Goal: Find specific page/section: Find specific page/section

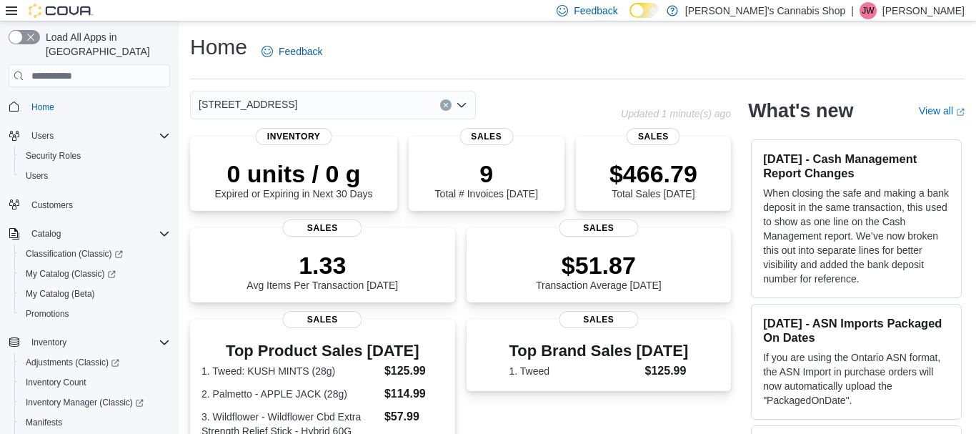
click at [336, 104] on div "[STREET_ADDRESS]" at bounding box center [333, 105] width 286 height 29
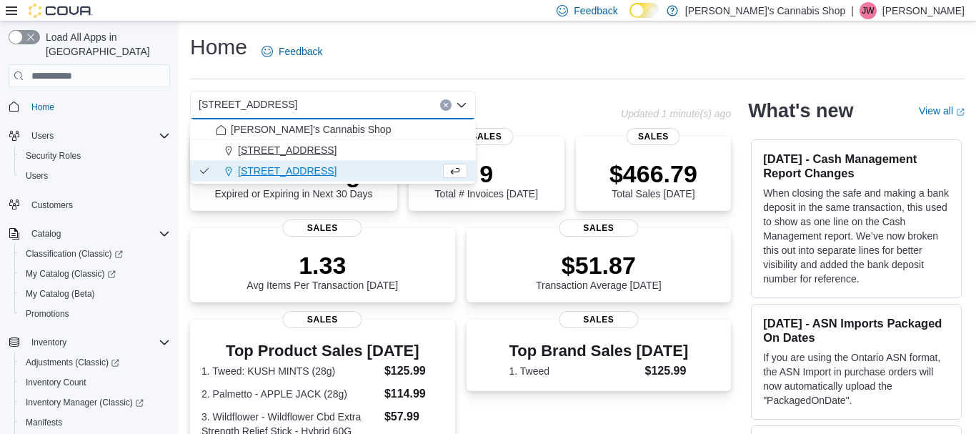
click at [342, 159] on button "[STREET_ADDRESS]" at bounding box center [333, 150] width 286 height 21
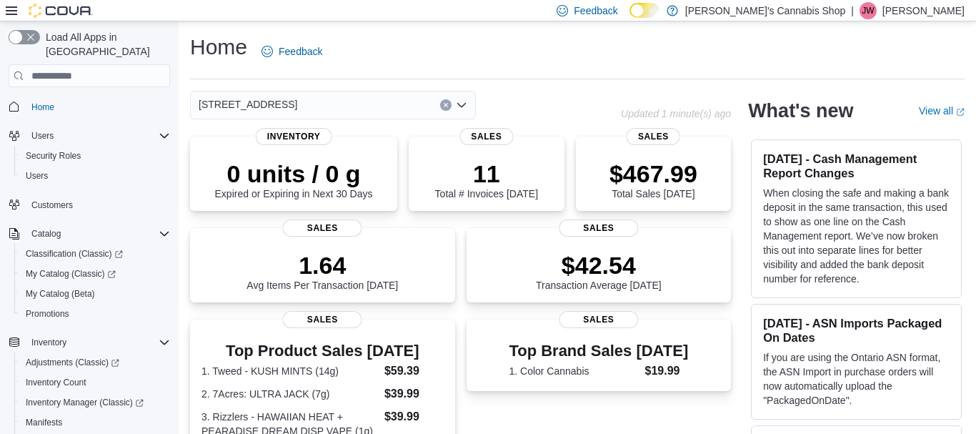
click at [412, 99] on div "107-1983 [GEOGRAPHIC_DATA] - [GEOGRAPHIC_DATA] Combo box. Selected. [STREET_ADD…" at bounding box center [333, 105] width 286 height 29
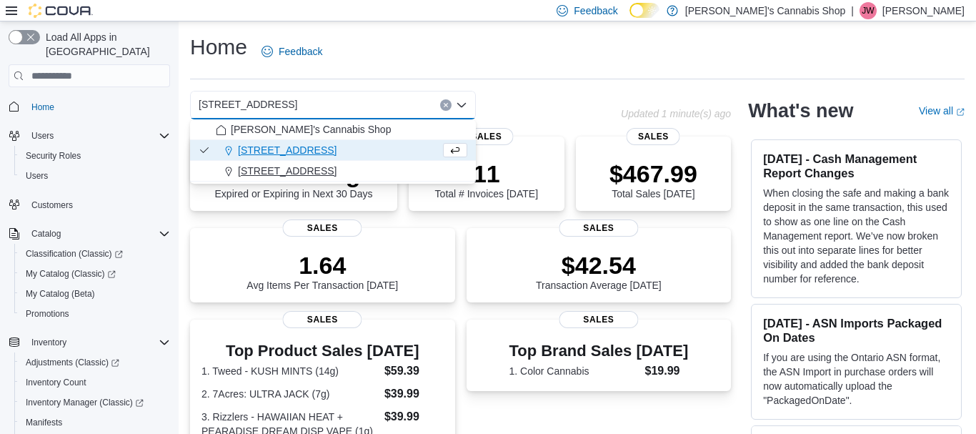
click at [337, 172] on span "[STREET_ADDRESS]" at bounding box center [287, 171] width 99 height 14
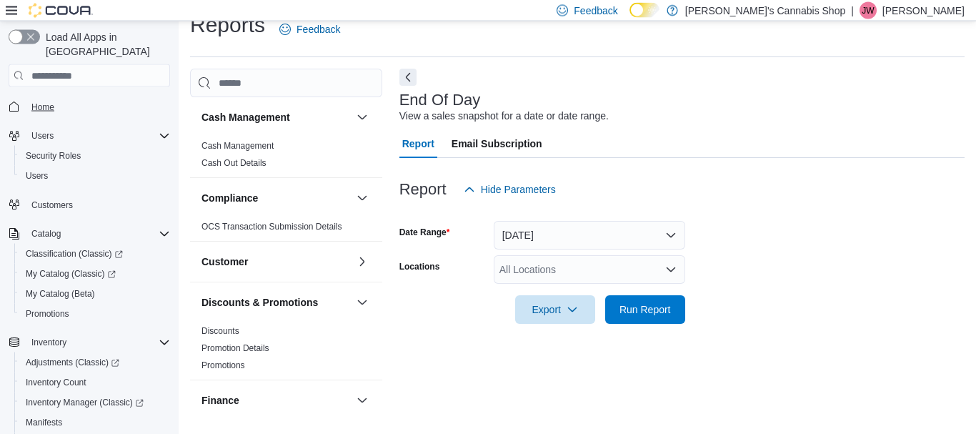
scroll to position [23, 0]
click at [49, 101] on span "Home" at bounding box center [42, 106] width 23 height 11
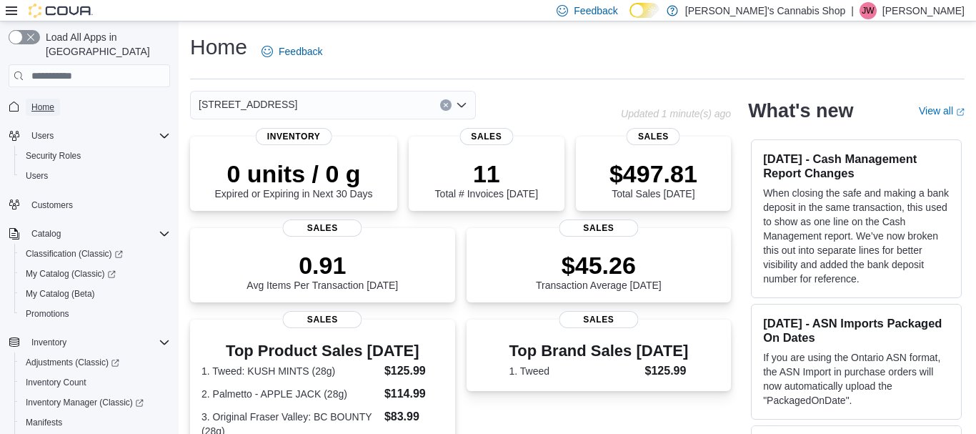
click at [49, 101] on span "Home" at bounding box center [42, 106] width 23 height 11
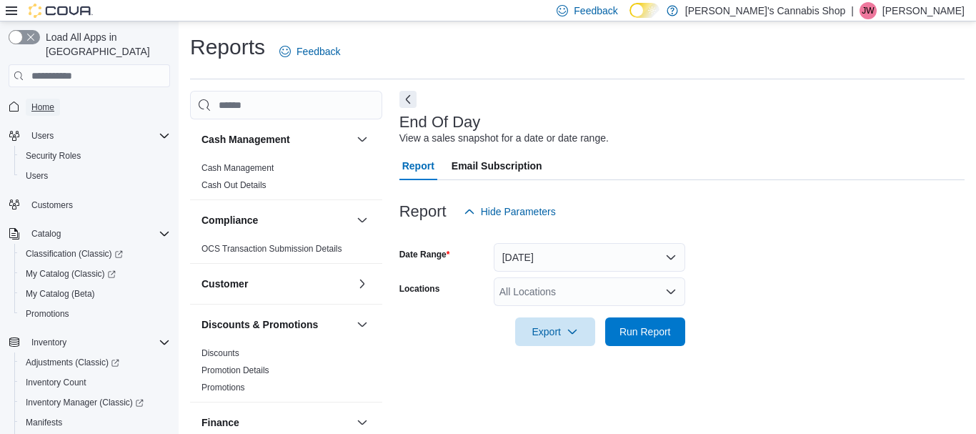
click at [36, 99] on span "Home" at bounding box center [42, 107] width 23 height 17
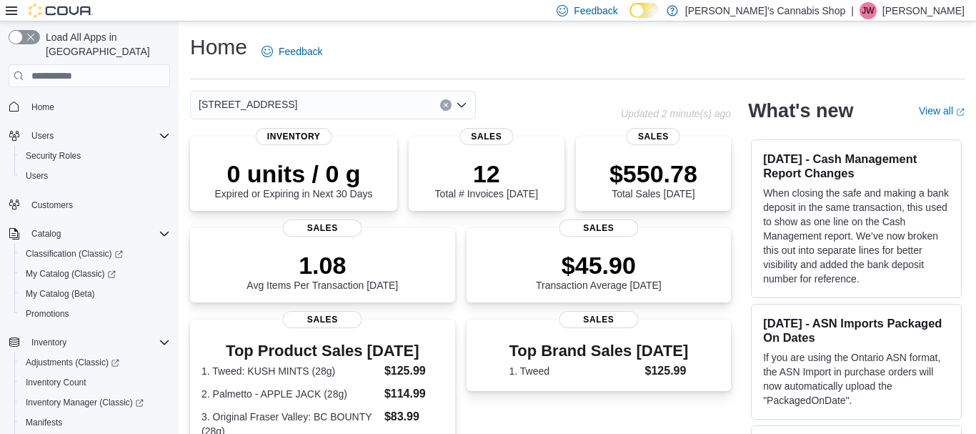
click at [344, 97] on div "[STREET_ADDRESS]" at bounding box center [333, 105] width 286 height 29
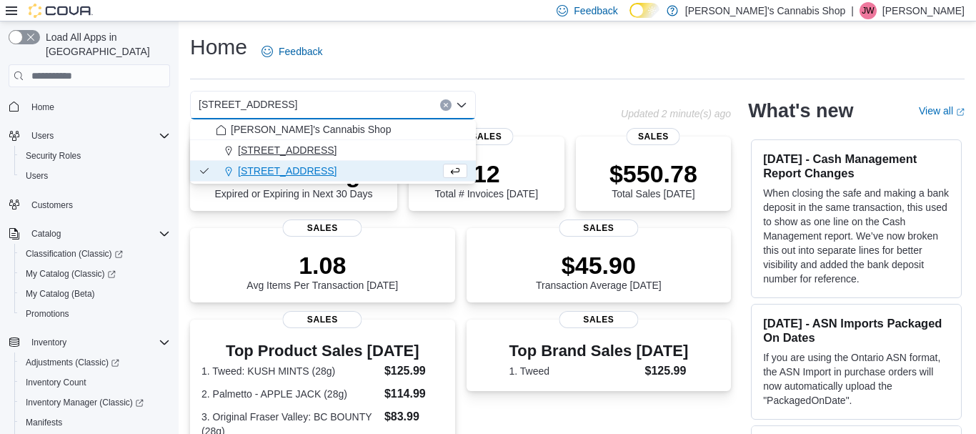
click at [337, 149] on span "[STREET_ADDRESS]" at bounding box center [287, 150] width 99 height 14
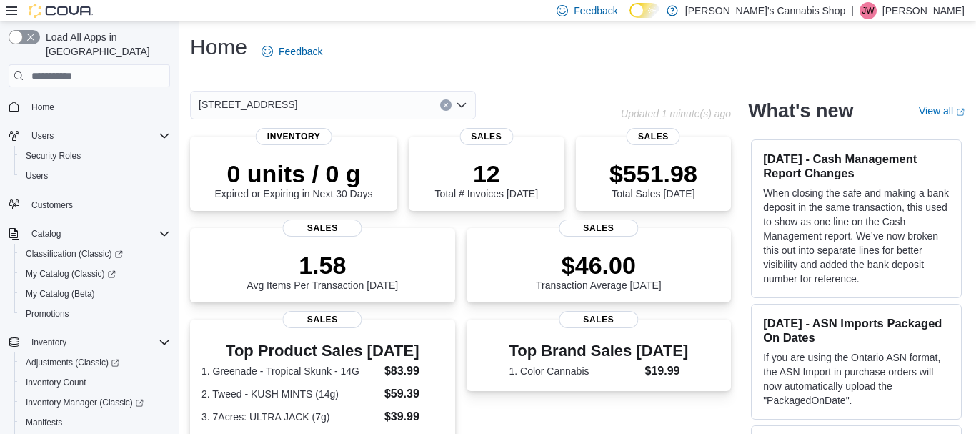
click at [377, 106] on div "[STREET_ADDRESS]" at bounding box center [333, 105] width 286 height 29
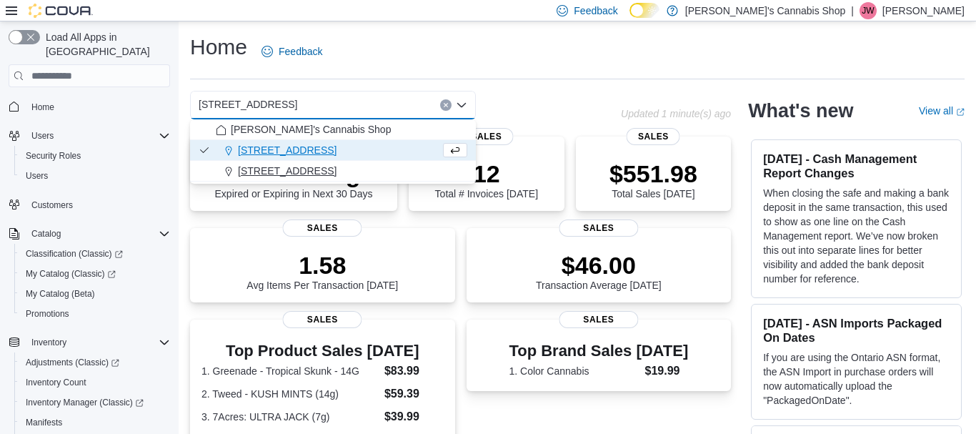
click at [337, 174] on span "[STREET_ADDRESS]" at bounding box center [287, 171] width 99 height 14
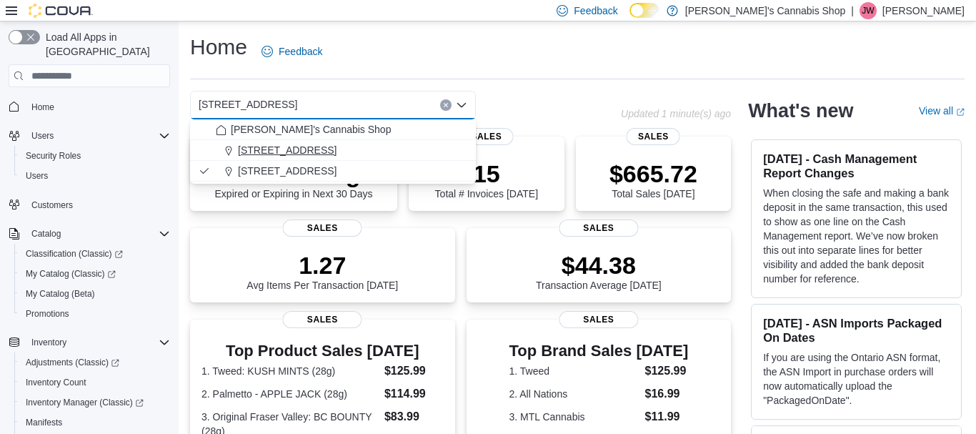
click at [337, 159] on button "[STREET_ADDRESS]" at bounding box center [333, 150] width 286 height 21
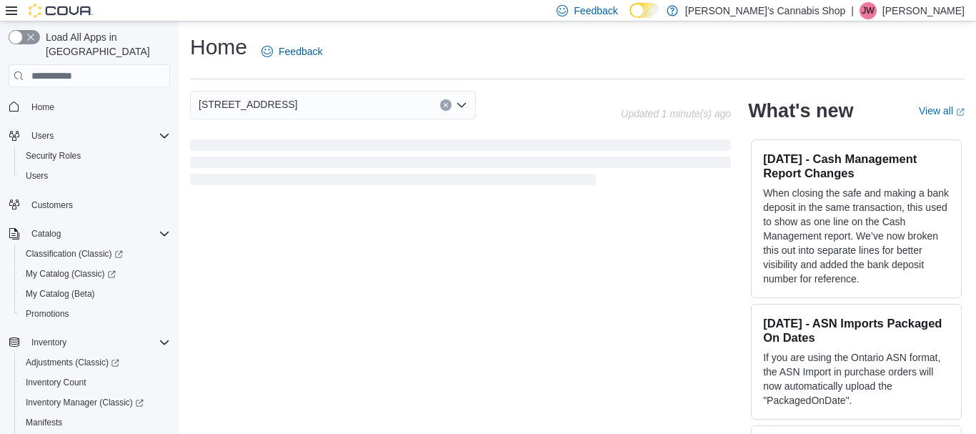
click at [339, 153] on span "Loading" at bounding box center [460, 165] width 541 height 46
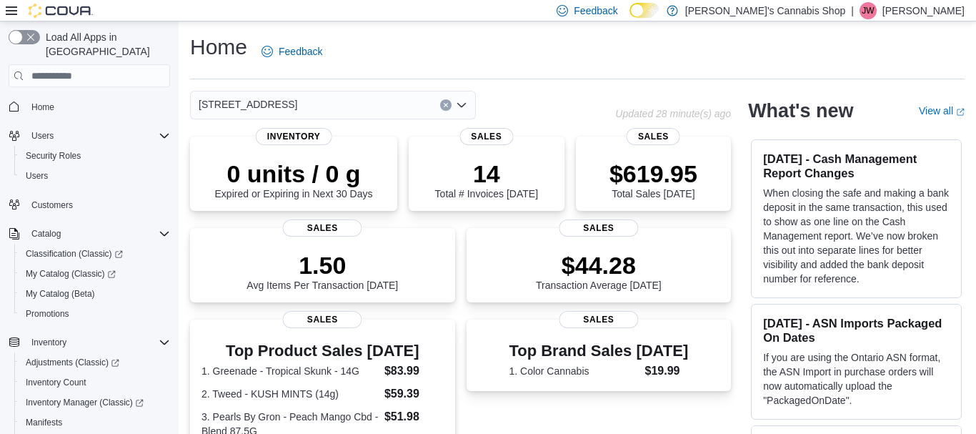
click at [389, 104] on div "[STREET_ADDRESS]" at bounding box center [333, 105] width 286 height 29
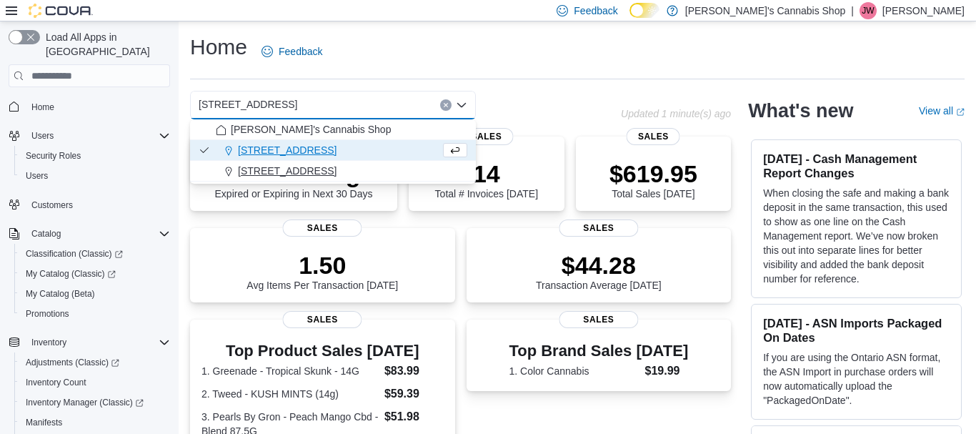
click at [337, 169] on span "[STREET_ADDRESS]" at bounding box center [287, 171] width 99 height 14
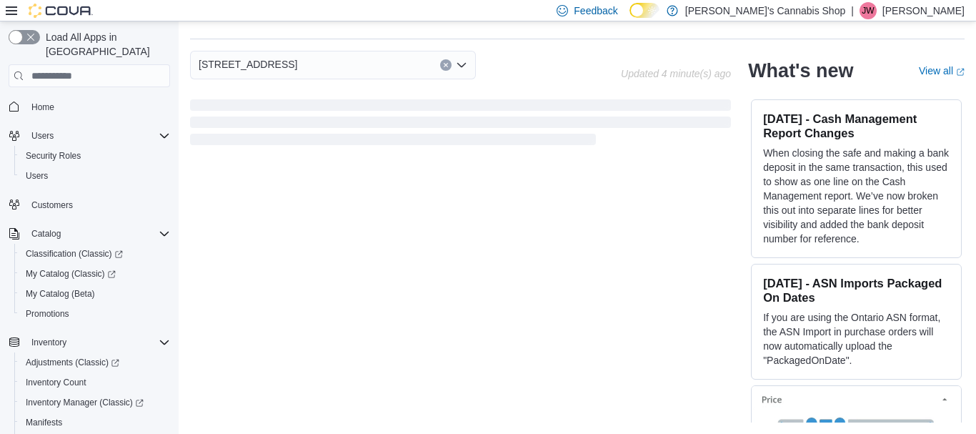
scroll to position [40, 0]
